Goal: Transaction & Acquisition: Download file/media

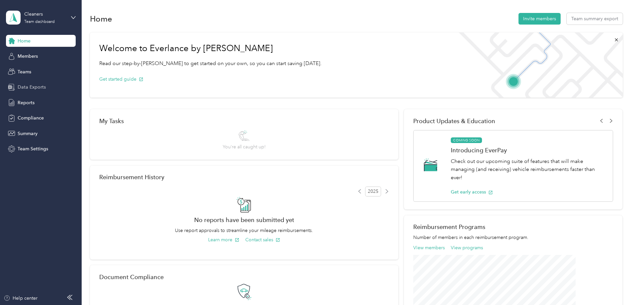
click at [23, 85] on span "Data Exports" at bounding box center [32, 87] width 28 height 7
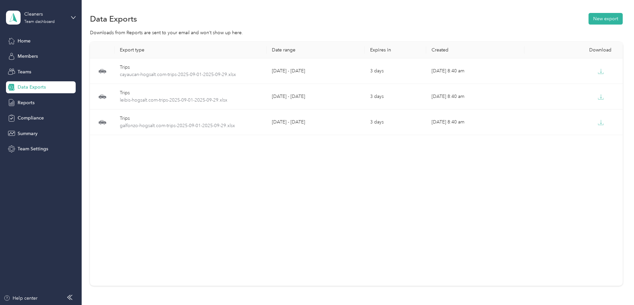
click at [558, 25] on div "Data Exports New export" at bounding box center [356, 19] width 533 height 14
click at [589, 21] on button "New export" at bounding box center [606, 19] width 34 height 12
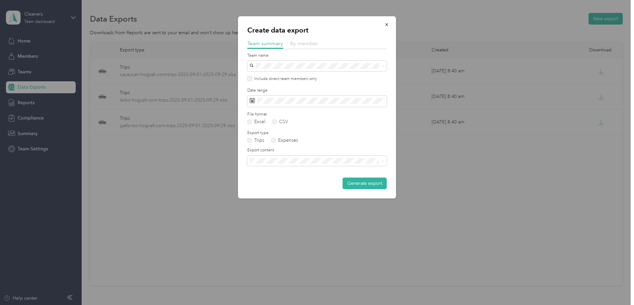
click at [300, 42] on span "By member" at bounding box center [304, 43] width 28 height 6
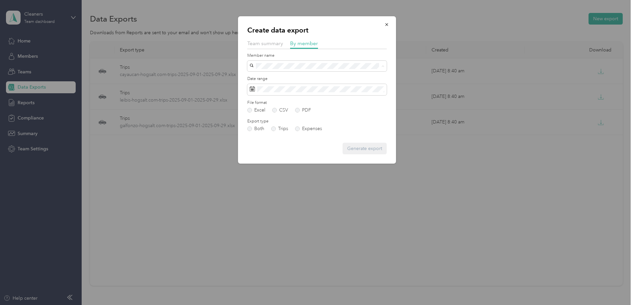
click at [289, 78] on div "Carlos Ayaucan" at bounding box center [317, 77] width 130 height 7
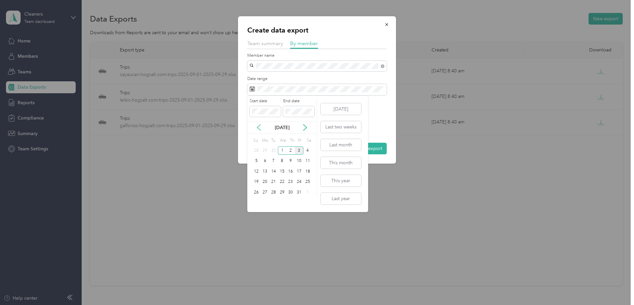
click at [259, 128] on icon at bounding box center [259, 127] width 7 height 7
click at [265, 149] on div "1" at bounding box center [265, 150] width 9 height 8
click at [275, 191] on div "30" at bounding box center [273, 192] width 9 height 8
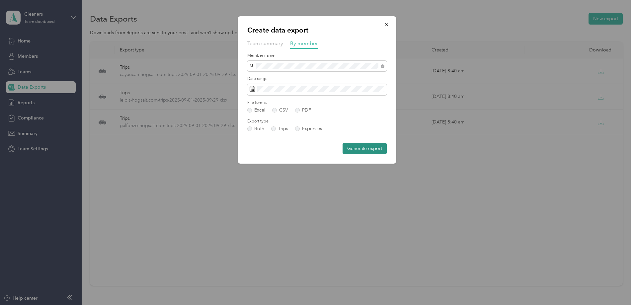
click at [353, 147] on button "Generate export" at bounding box center [365, 149] width 44 height 12
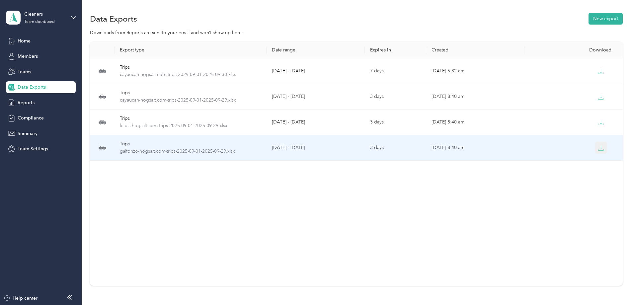
click at [596, 144] on button "button" at bounding box center [602, 148] width 12 height 12
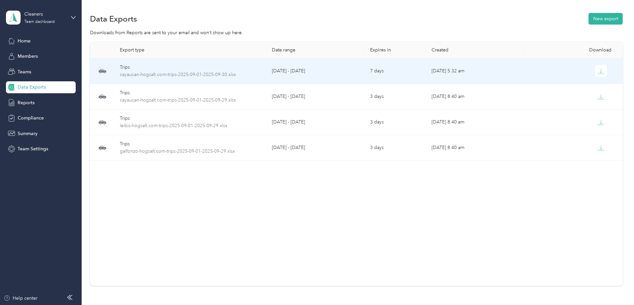
click at [485, 61] on td "[DATE] 5:32 am" at bounding box center [475, 71] width 98 height 26
click at [598, 69] on icon "button" at bounding box center [601, 71] width 6 height 6
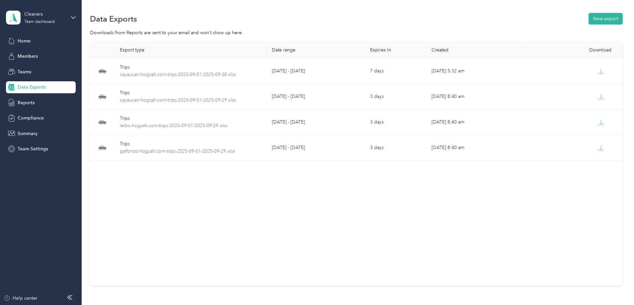
click at [56, 88] on div "Data Exports" at bounding box center [41, 87] width 70 height 12
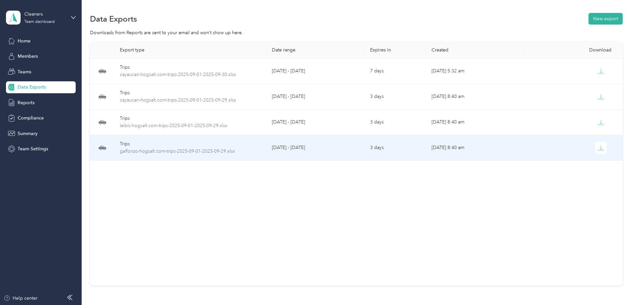
click at [261, 144] on div "Trips" at bounding box center [190, 144] width 141 height 7
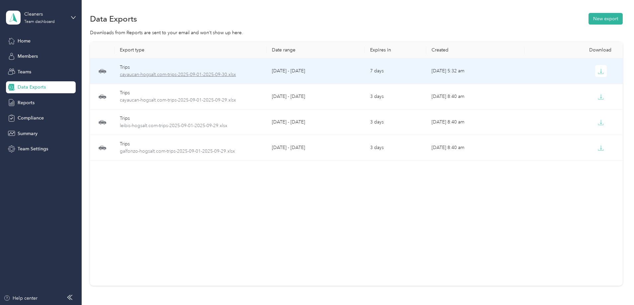
click at [235, 74] on span "cayaucan-hogsalt.com-trips-2025-09-01-2025-09-30.xlsx" at bounding box center [190, 74] width 141 height 7
click at [219, 72] on span "cayaucan-hogsalt.com-trips-2025-09-01-2025-09-30.xlsx" at bounding box center [190, 74] width 141 height 7
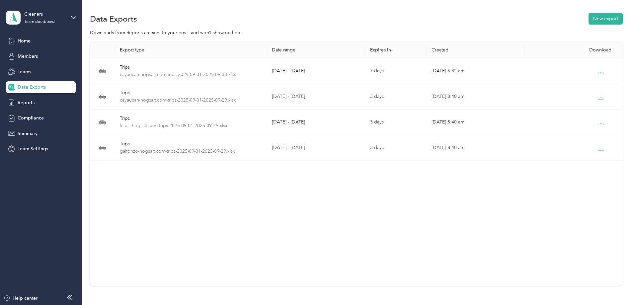
click at [27, 78] on div "Home Members Teams Data Exports Reports Compliance Summary Team Settings" at bounding box center [41, 95] width 70 height 120
click at [28, 74] on span "Teams" at bounding box center [25, 71] width 14 height 7
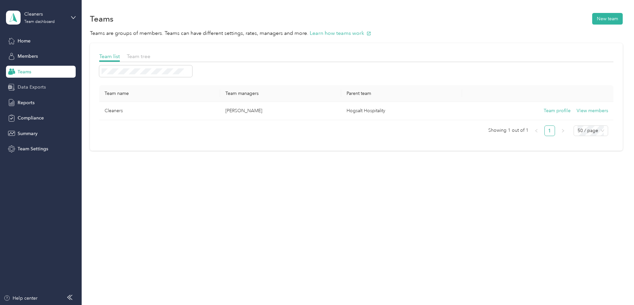
click at [45, 92] on div "Data Exports" at bounding box center [41, 87] width 70 height 12
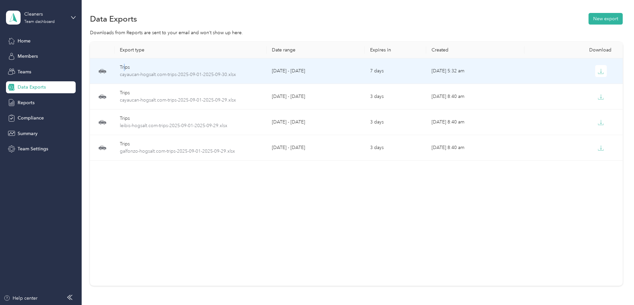
click at [164, 62] on td "Trips cayaucan-hogsalt.com-trips-2025-09-01-2025-09-30.xlsx" at bounding box center [191, 71] width 152 height 26
click at [163, 62] on td "Trips cayaucan-hogsalt.com-trips-2025-09-01-2025-09-30.xlsx" at bounding box center [191, 71] width 152 height 26
click at [106, 71] on icon at bounding box center [103, 71] width 8 height 4
click at [429, 75] on td "[DATE] 5:32 am" at bounding box center [475, 71] width 98 height 26
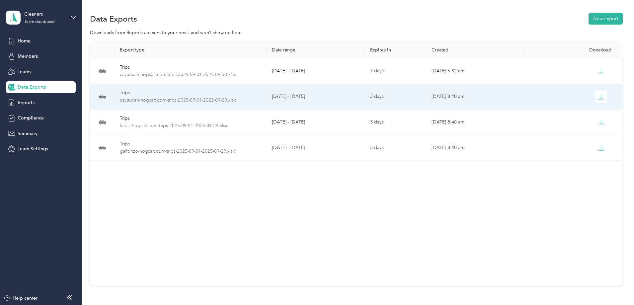
click at [426, 106] on td "[DATE] 8:40 am" at bounding box center [475, 97] width 98 height 26
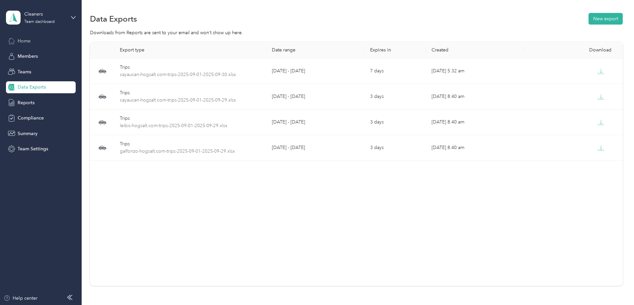
click at [40, 38] on div "Home" at bounding box center [41, 41] width 70 height 12
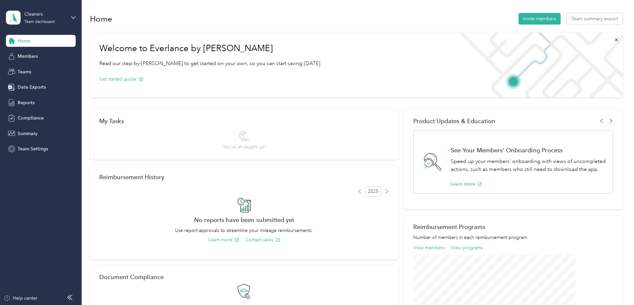
click at [27, 94] on div "Home Members Teams Data Exports Reports Compliance Summary Team Settings" at bounding box center [41, 95] width 70 height 120
click at [25, 90] on span "Data Exports" at bounding box center [32, 87] width 28 height 7
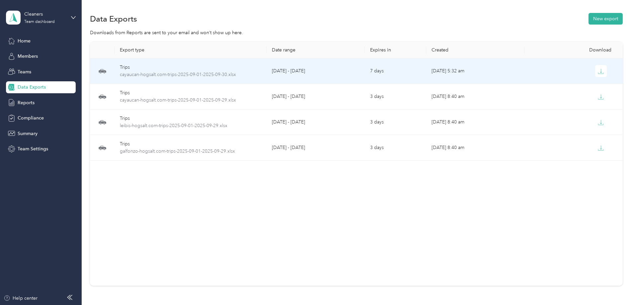
click at [155, 74] on td "Trips cayaucan-hogsalt.com-trips-2025-09-01-2025-09-30.xlsx" at bounding box center [191, 71] width 152 height 26
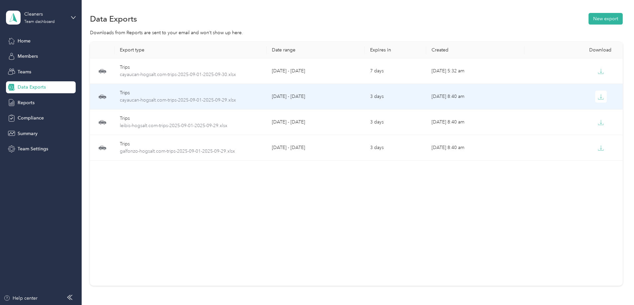
click at [404, 87] on td "3 days" at bounding box center [395, 97] width 61 height 26
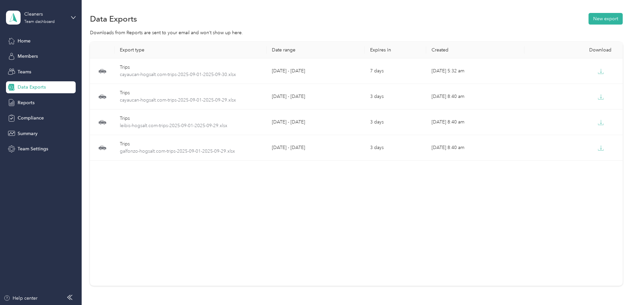
click at [561, 47] on div "Download" at bounding box center [574, 50] width 88 height 6
click at [382, 54] on th "Expires in" at bounding box center [395, 50] width 61 height 17
click at [589, 24] on button "New export" at bounding box center [606, 19] width 34 height 12
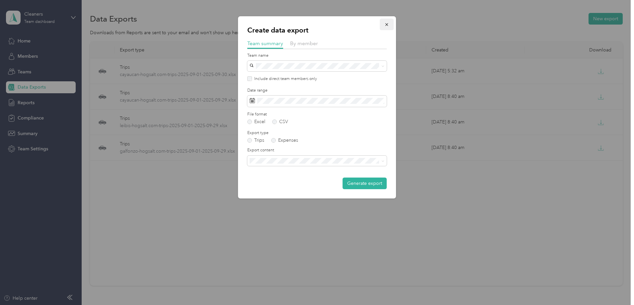
click at [389, 24] on icon "button" at bounding box center [387, 24] width 5 height 5
